Goal: Find contact information: Find contact information

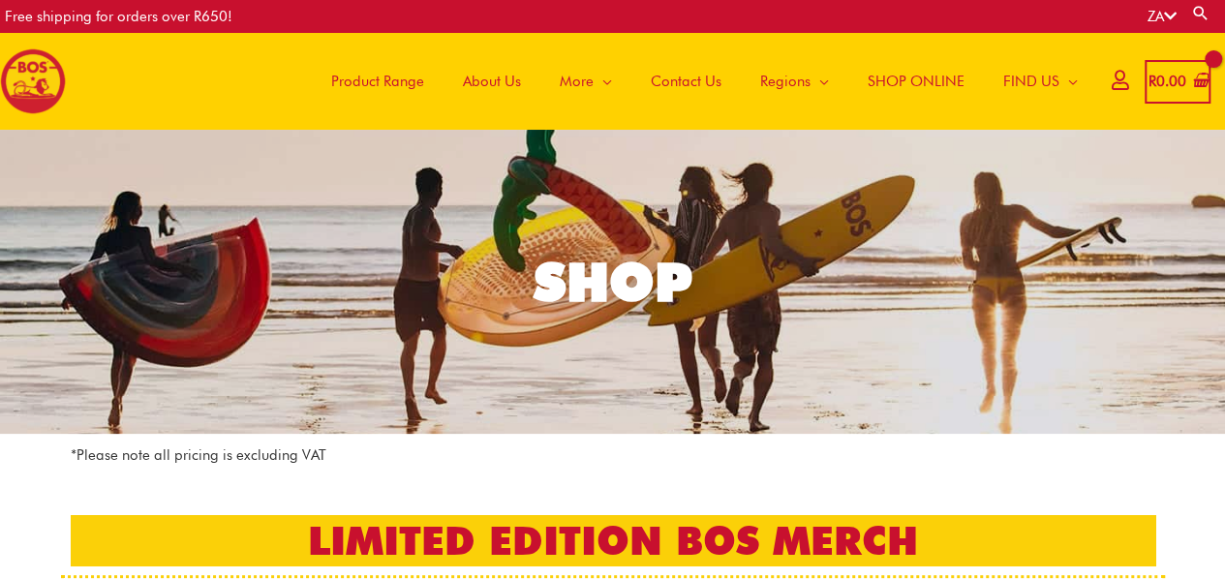
click at [673, 86] on span "Contact Us" at bounding box center [686, 81] width 71 height 58
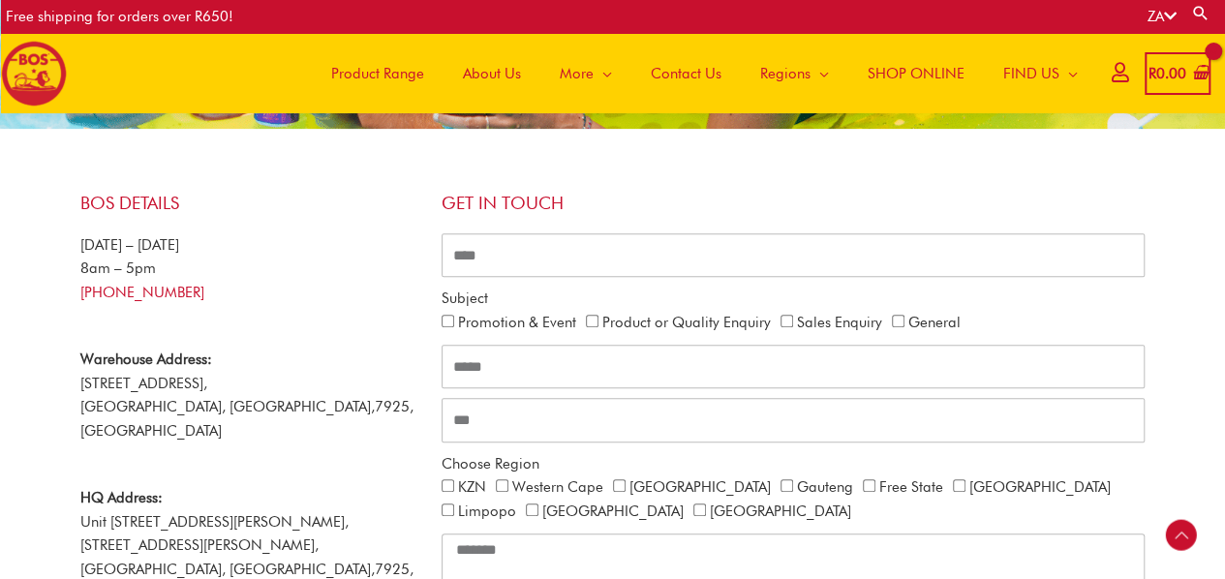
scroll to position [324, 0]
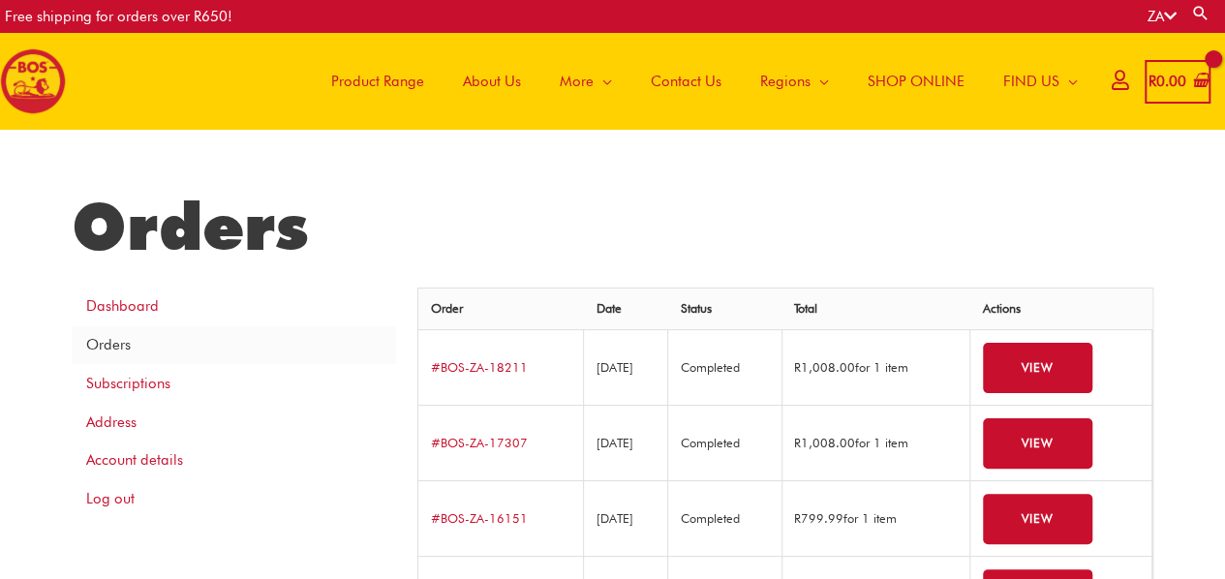
click at [911, 80] on span "SHOP ONLINE" at bounding box center [915, 81] width 97 height 58
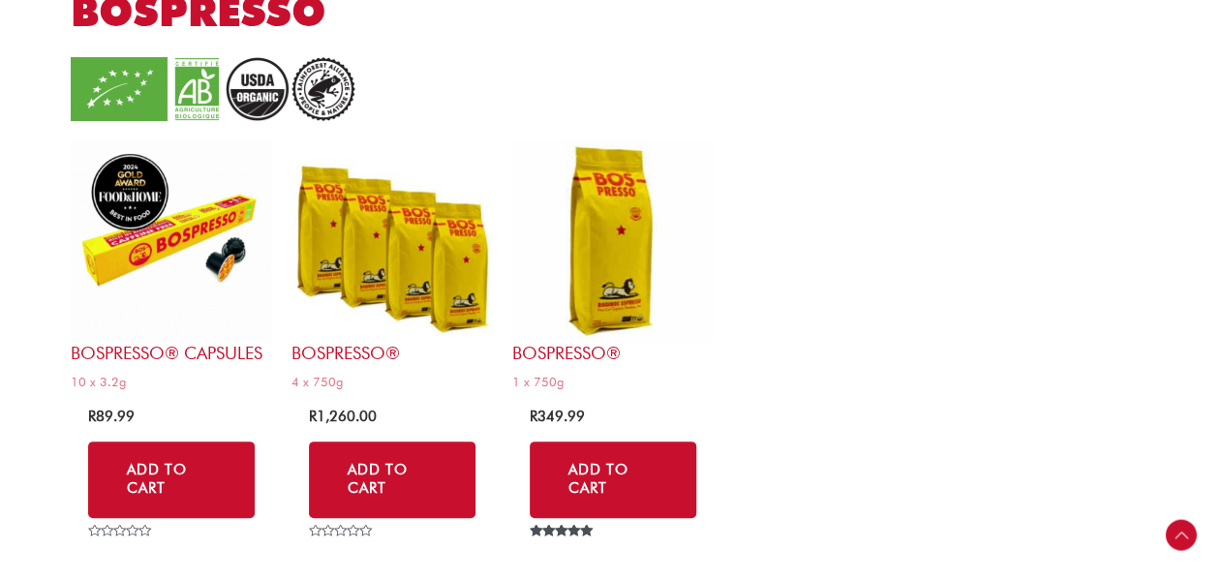
scroll to position [3816, 0]
